Goal: Communication & Community: Answer question/provide support

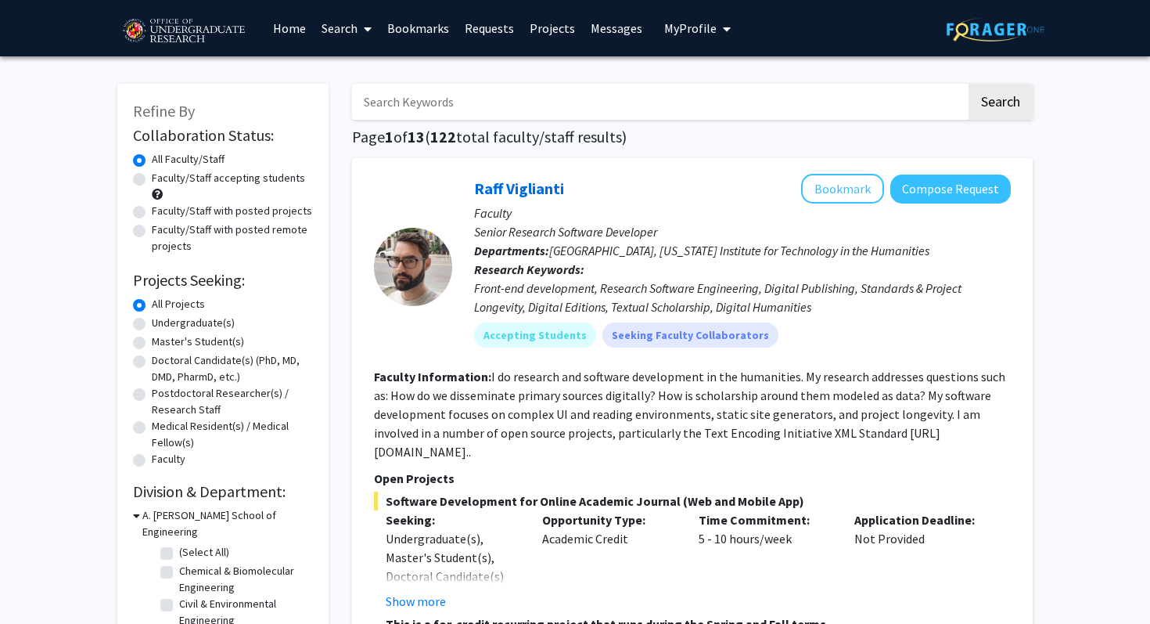
click at [610, 27] on link "Messages" at bounding box center [616, 28] width 67 height 55
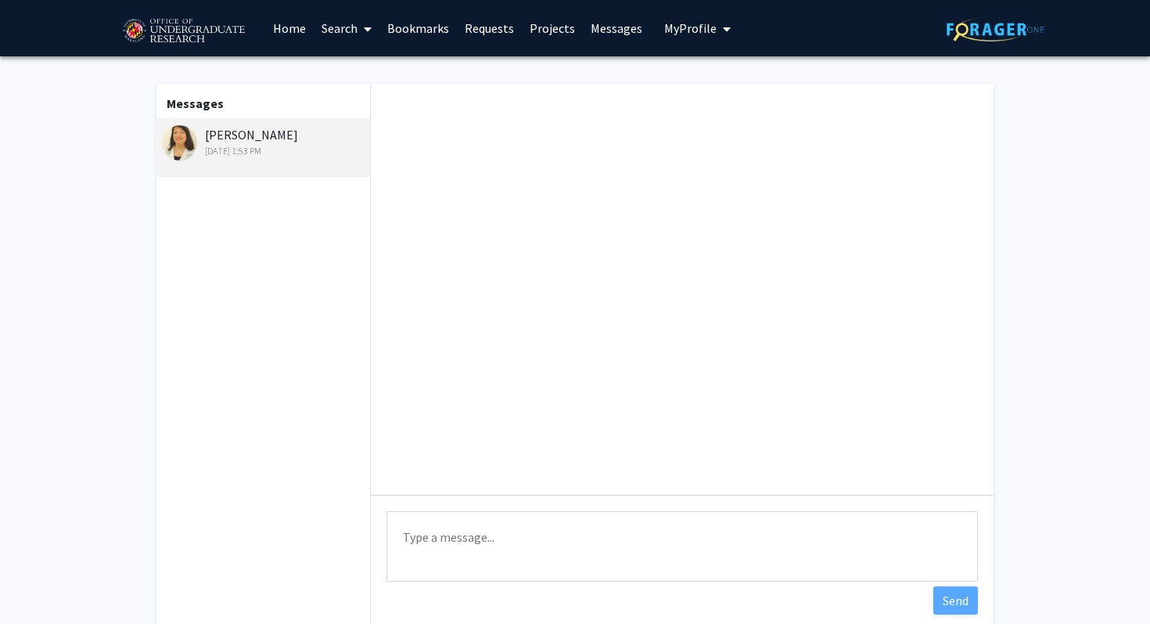
scroll to position [71, 0]
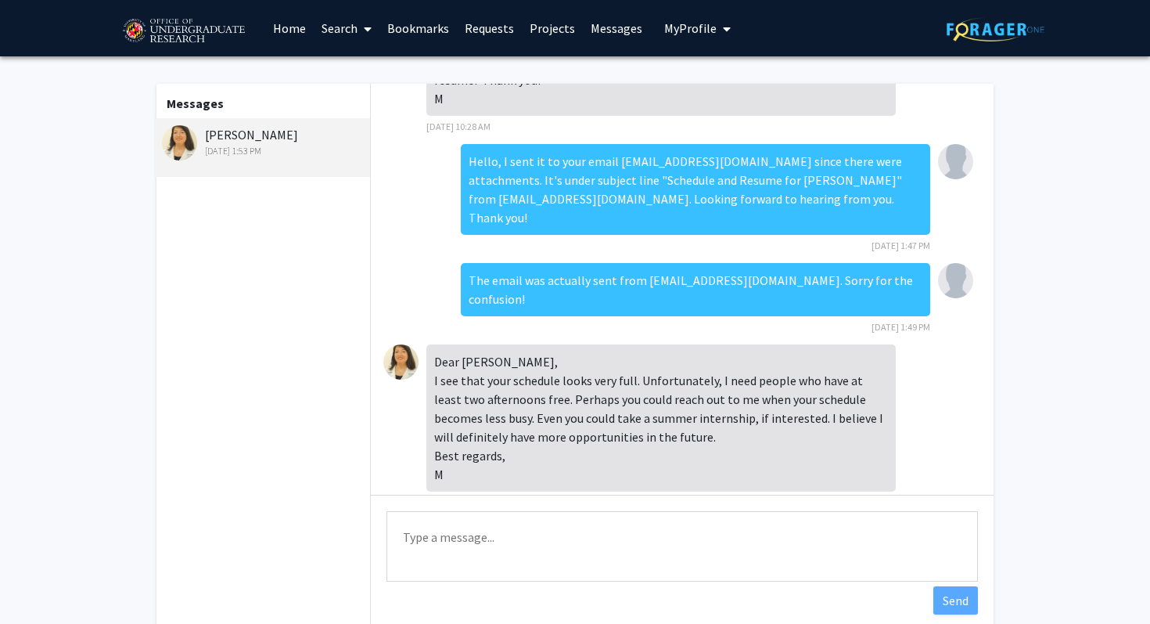
click at [477, 543] on textarea "Type a message" at bounding box center [683, 546] width 592 height 70
type textarea "I"
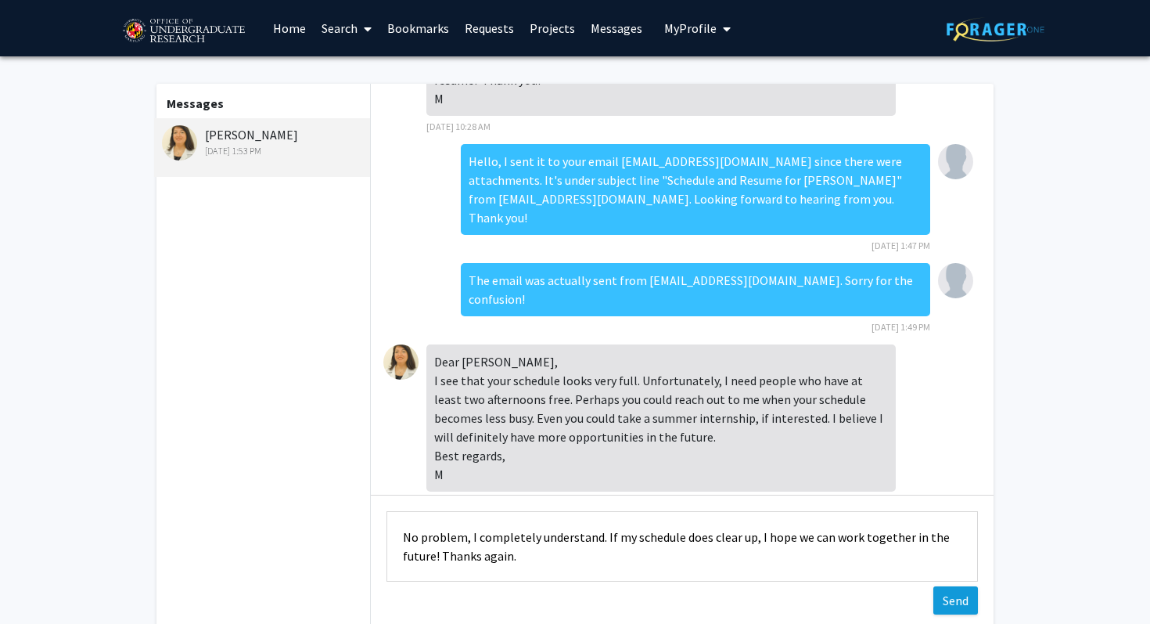
type textarea "No problem, I completely understand. If my schedule does clear up, I hope we ca…"
click at [963, 592] on button "Send" at bounding box center [956, 600] width 45 height 28
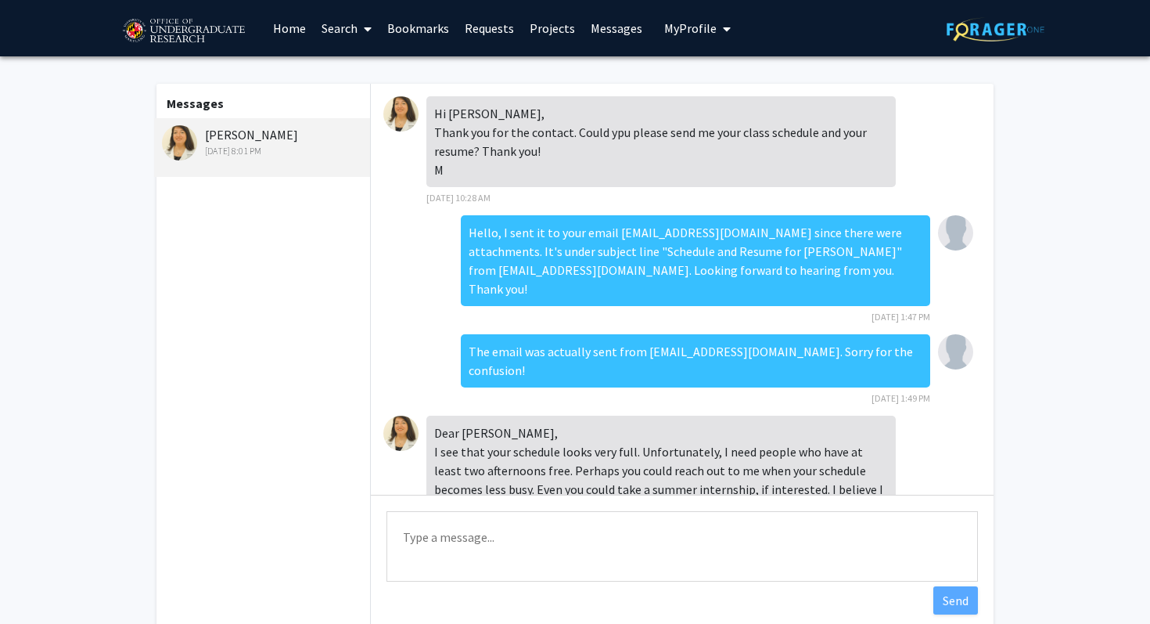
scroll to position [0, 0]
click at [286, 31] on link "Home" at bounding box center [289, 28] width 49 height 55
